Goal: Task Accomplishment & Management: Manage account settings

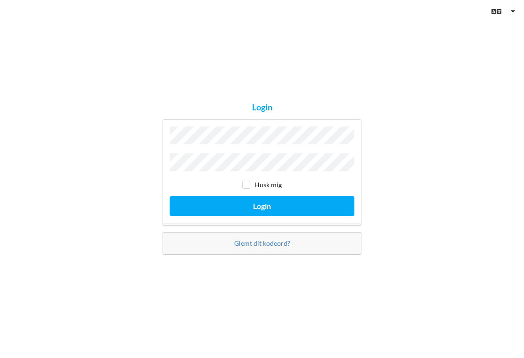
click at [262, 212] on button "Login" at bounding box center [262, 205] width 185 height 19
click at [308, 208] on button "Login" at bounding box center [262, 205] width 185 height 19
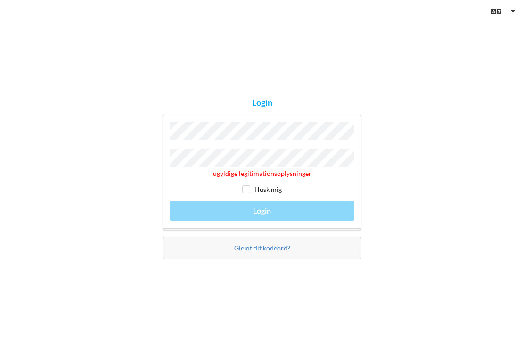
click at [299, 252] on div "Glemt dit kodeord?" at bounding box center [262, 248] width 199 height 23
click at [285, 252] on link "Glemt dit kodeord?" at bounding box center [262, 248] width 56 height 8
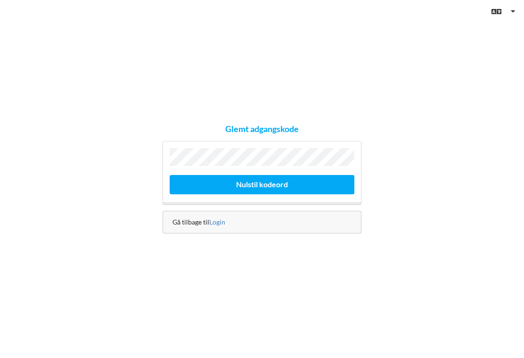
click at [293, 232] on div "Gå tilbage til Login" at bounding box center [262, 222] width 199 height 23
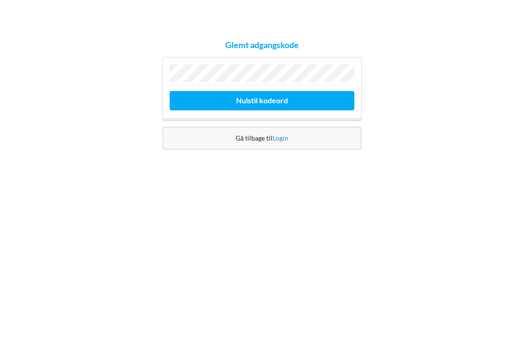
scroll to position [17, 0]
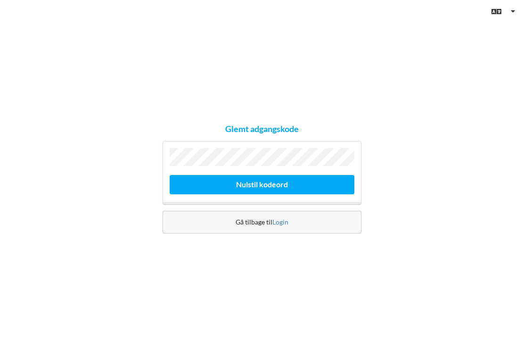
click at [301, 217] on div "Gå tilbage til Login" at bounding box center [262, 222] width 199 height 23
click at [295, 175] on button "Nulstil kodeord" at bounding box center [262, 184] width 185 height 19
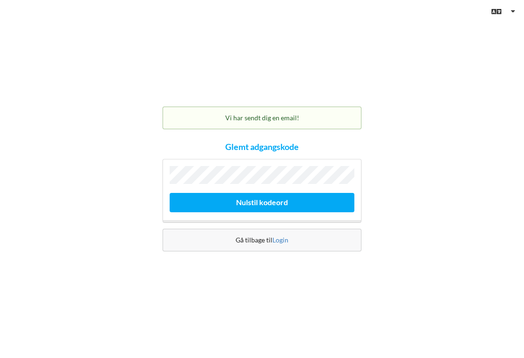
scroll to position [0, 0]
